Goal: Transaction & Acquisition: Purchase product/service

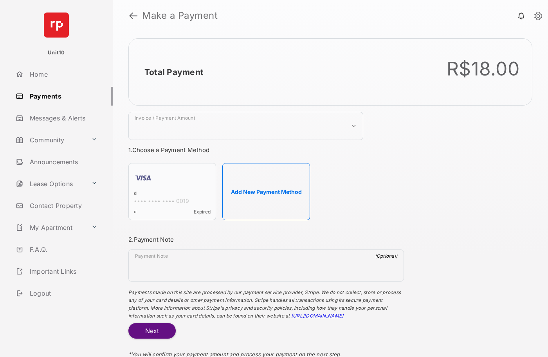
select select "***"
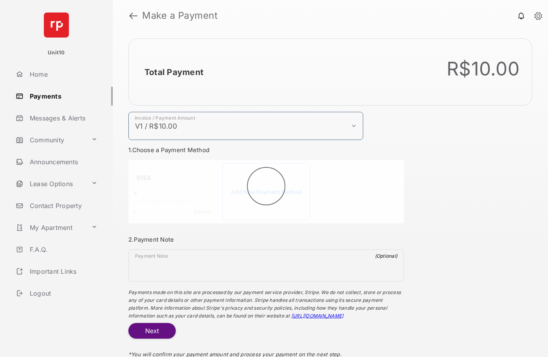
click at [173, 72] on h2 "Total Payment" at bounding box center [173, 72] width 59 height 10
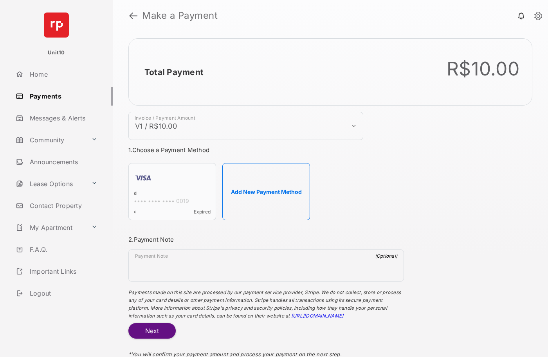
click at [173, 72] on h2 "Total Payment" at bounding box center [173, 72] width 59 height 10
click at [266, 192] on button "Add New Payment Method" at bounding box center [266, 191] width 88 height 57
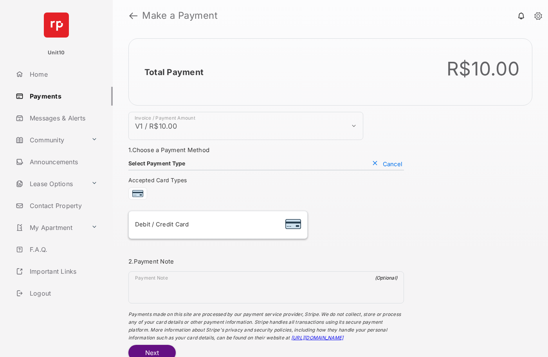
click at [218, 225] on div "Debit / Credit Card" at bounding box center [218, 225] width 166 height 15
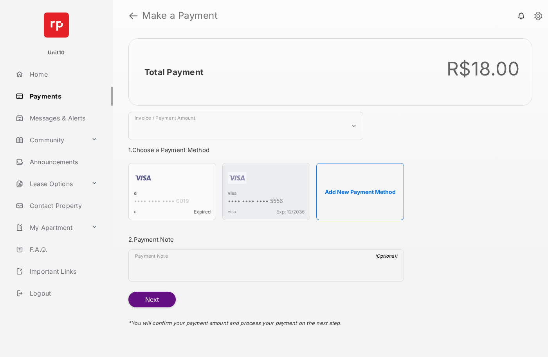
click at [180, 16] on strong "Make a Payment" at bounding box center [180, 15] width 76 height 9
click at [173, 72] on h2 "Total Payment" at bounding box center [173, 72] width 59 height 10
click at [232, 194] on div "visa" at bounding box center [266, 194] width 77 height 7
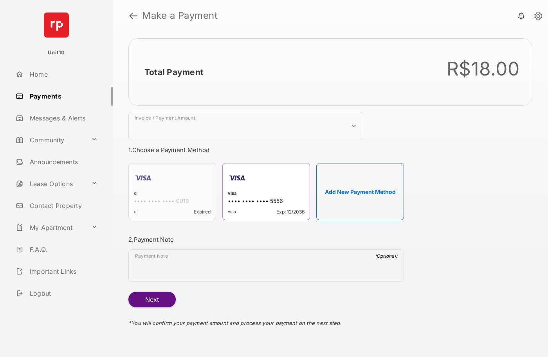
select select "***"
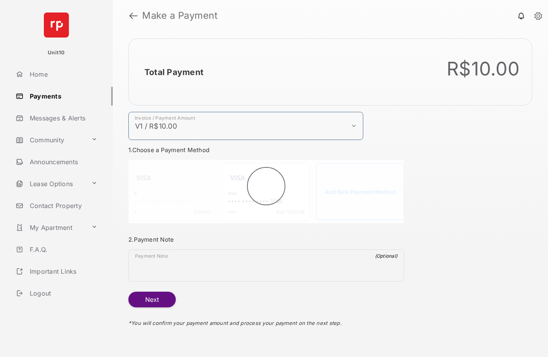
click at [173, 72] on h2 "Total Payment" at bounding box center [173, 72] width 59 height 10
click at [152, 300] on button "Next" at bounding box center [151, 300] width 47 height 16
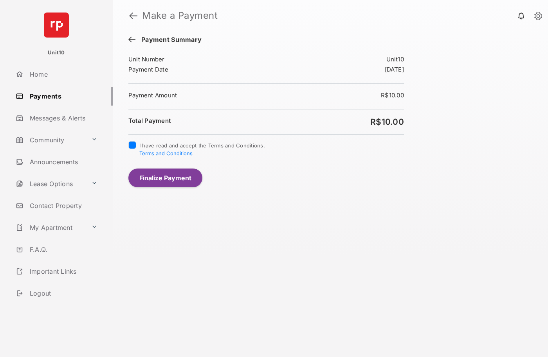
click at [165, 178] on button "Finalize Payment" at bounding box center [165, 178] width 74 height 19
